Goal: Information Seeking & Learning: Learn about a topic

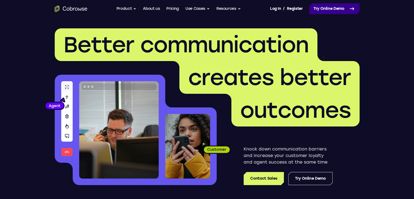
click at [353, 9] on icon at bounding box center [352, 9] width 4 height 2
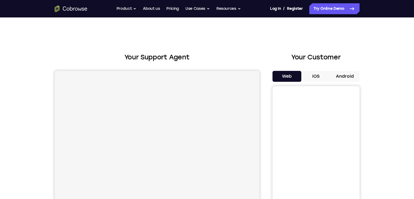
click at [345, 79] on button "Android" at bounding box center [345, 76] width 29 height 11
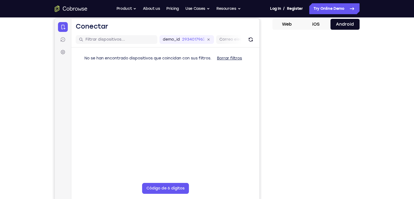
scroll to position [51, 0]
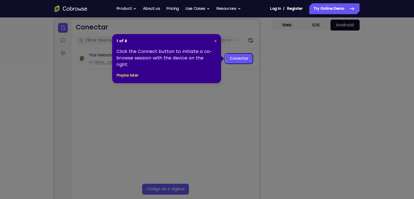
click at [215, 41] on span "×" at bounding box center [215, 41] width 2 height 5
